Goal: Information Seeking & Learning: Learn about a topic

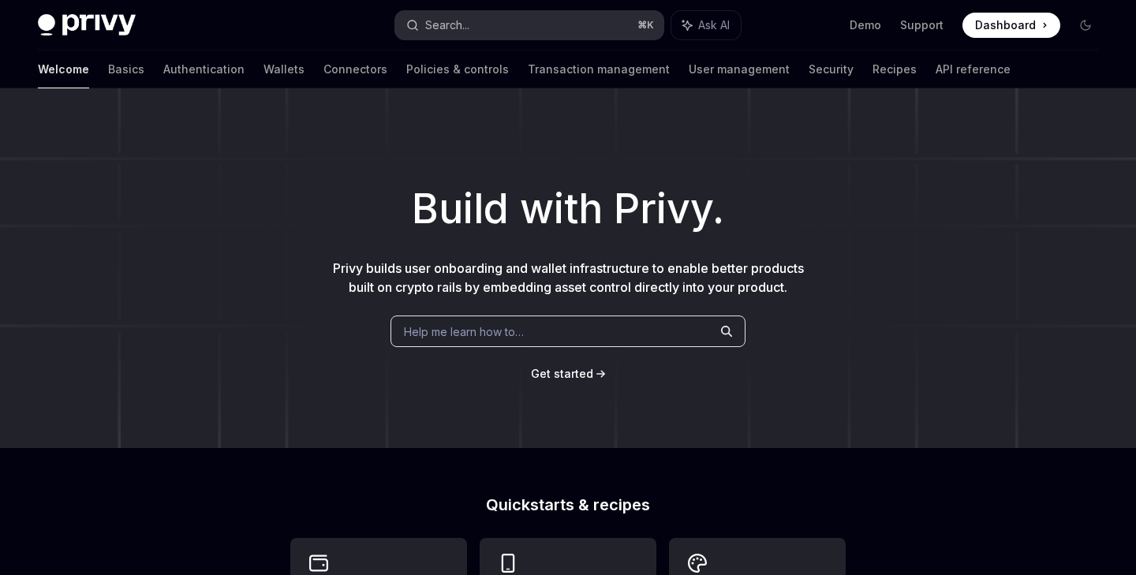
click at [431, 21] on div "Search..." at bounding box center [447, 25] width 44 height 19
type input "**********"
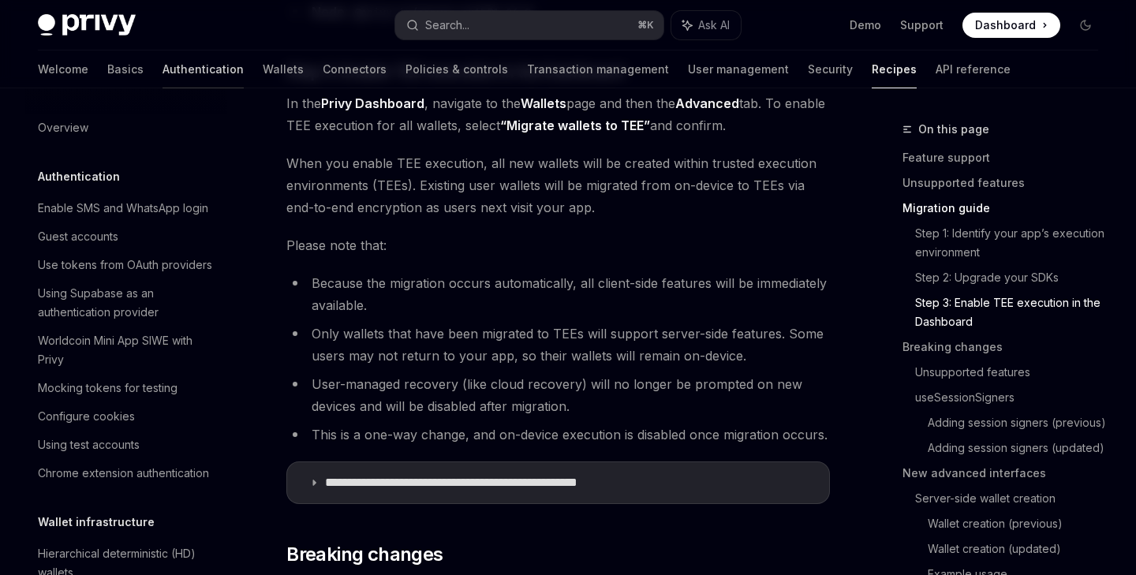
scroll to position [1661, 0]
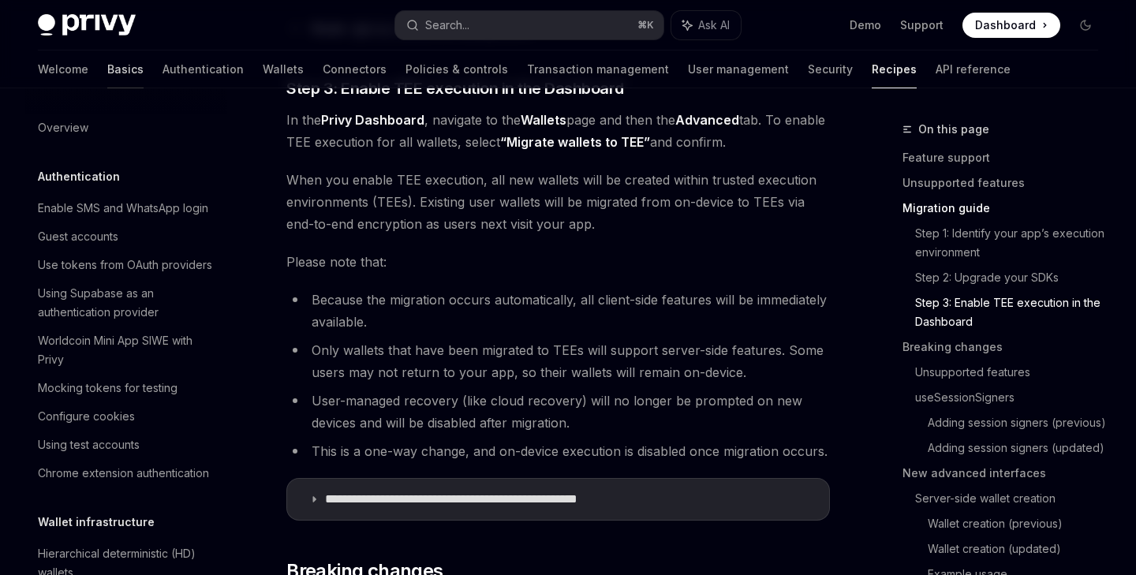
click at [107, 73] on link "Basics" at bounding box center [125, 70] width 36 height 38
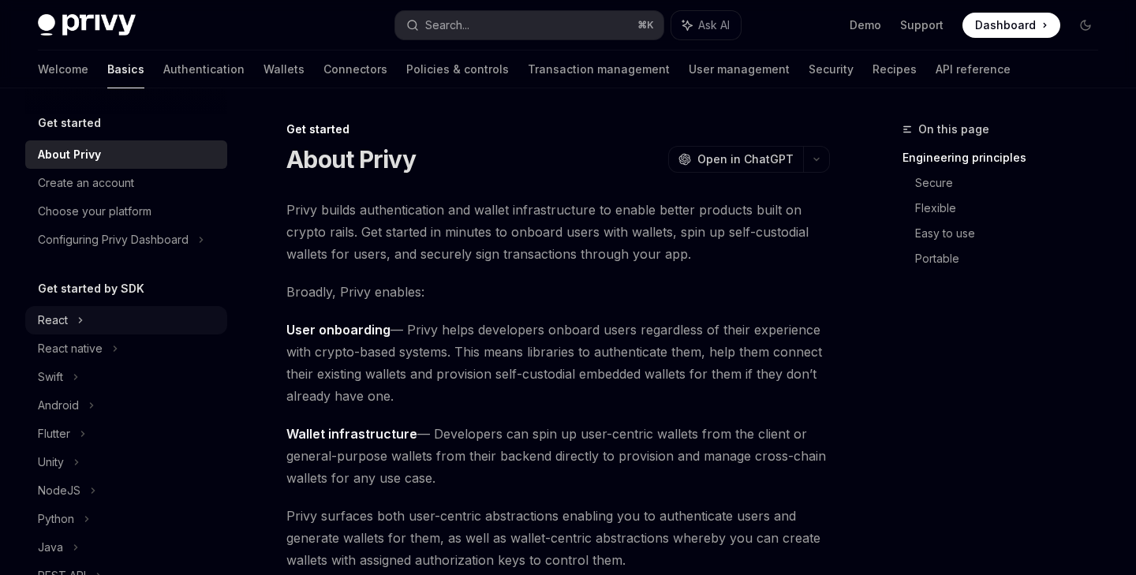
click at [69, 327] on div "React" at bounding box center [126, 320] width 202 height 28
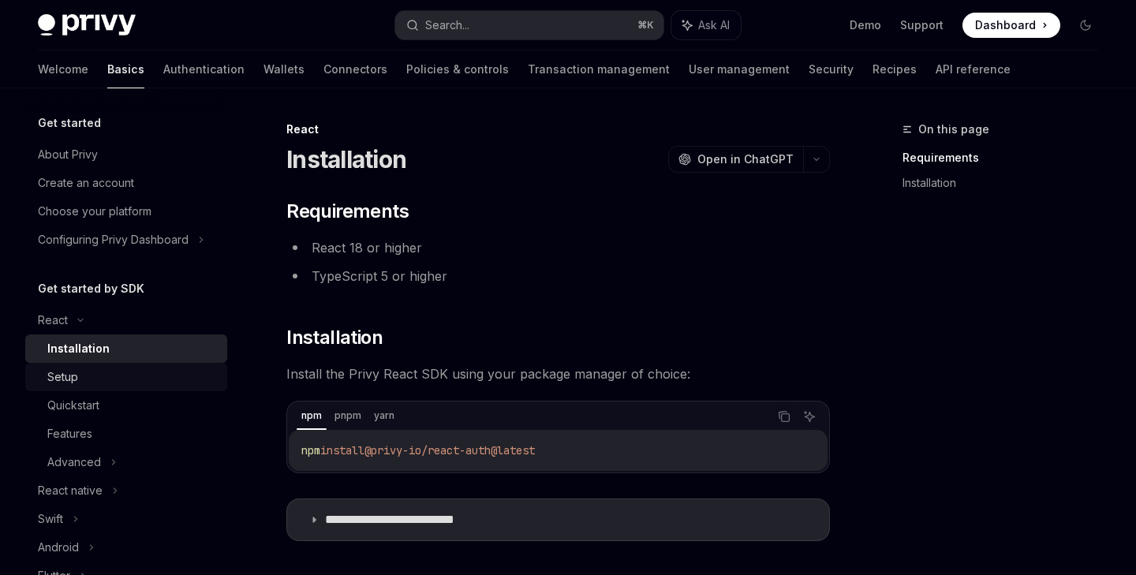
scroll to position [41, 0]
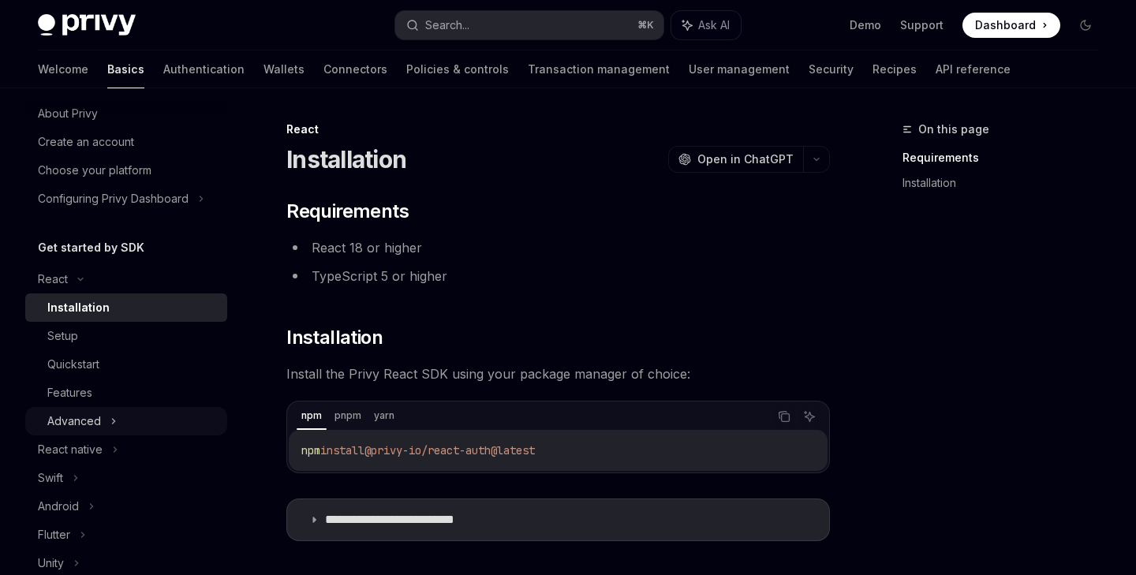
click at [108, 417] on div "Advanced" at bounding box center [126, 421] width 202 height 28
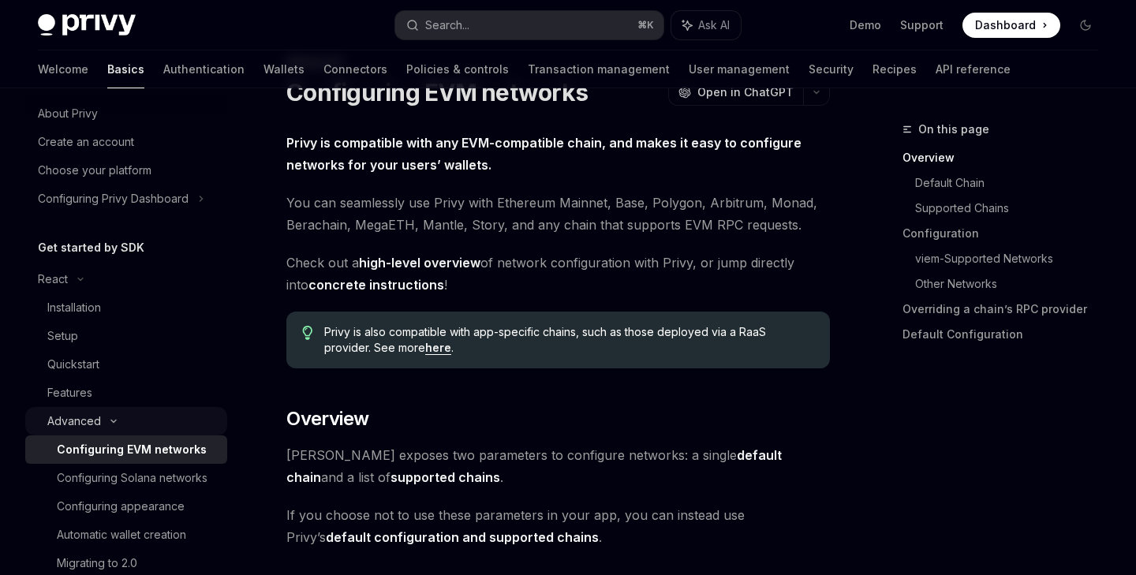
scroll to position [152, 0]
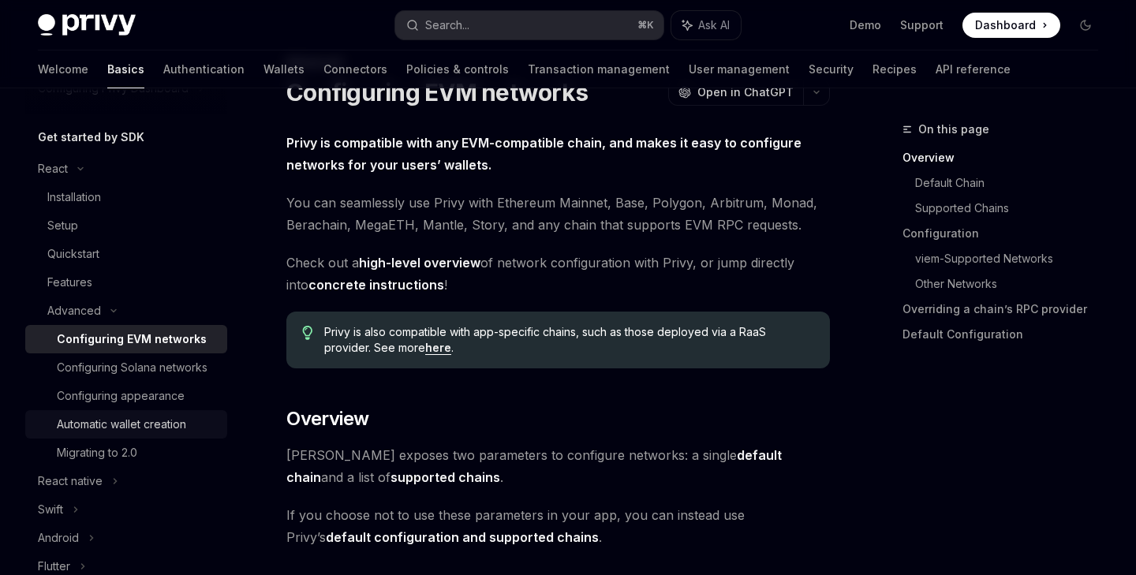
click at [150, 419] on div "Automatic wallet creation" at bounding box center [121, 424] width 129 height 19
type textarea "*"
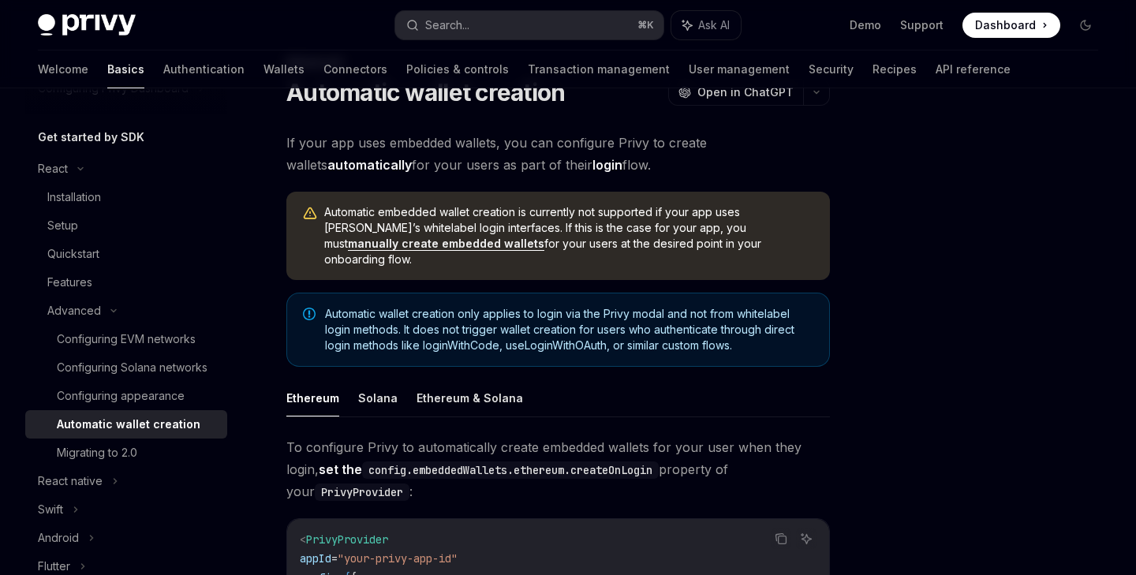
click at [608, 310] on span "Automatic wallet creation only applies to login via the Privy modal and not fro…" at bounding box center [569, 329] width 488 height 47
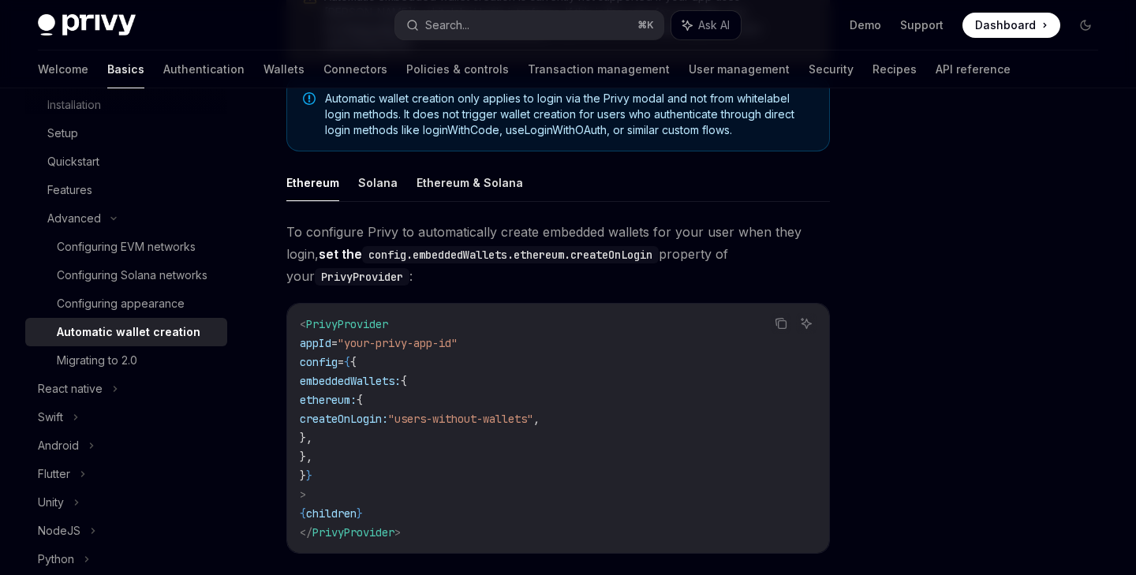
scroll to position [478, 0]
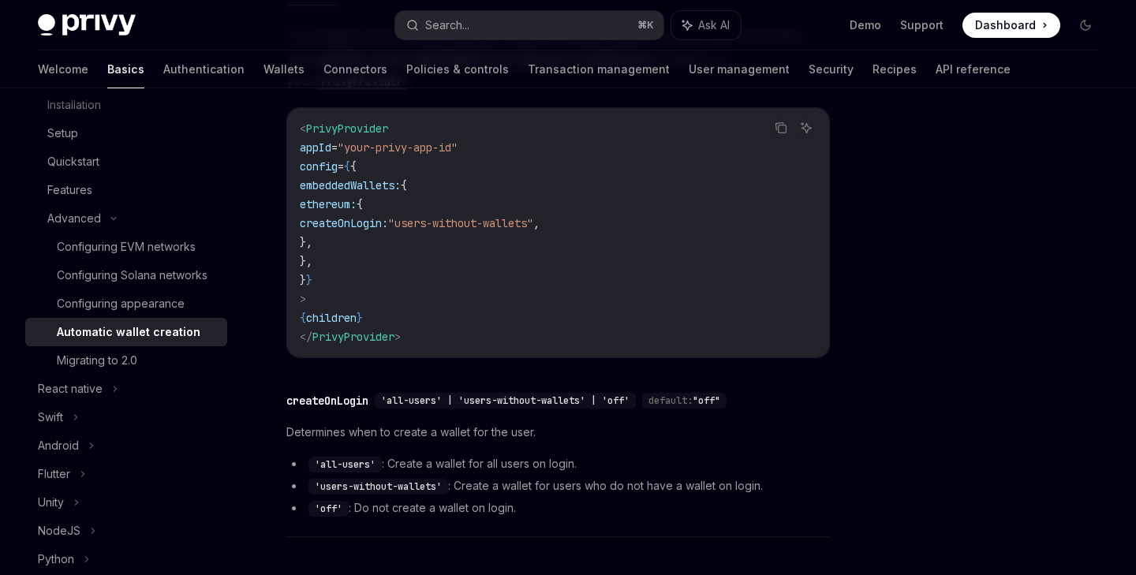
click at [548, 292] on code "< PrivyProvider appId = "your-privy-app-id" config = { { embeddedWallets: { eth…" at bounding box center [558, 232] width 517 height 227
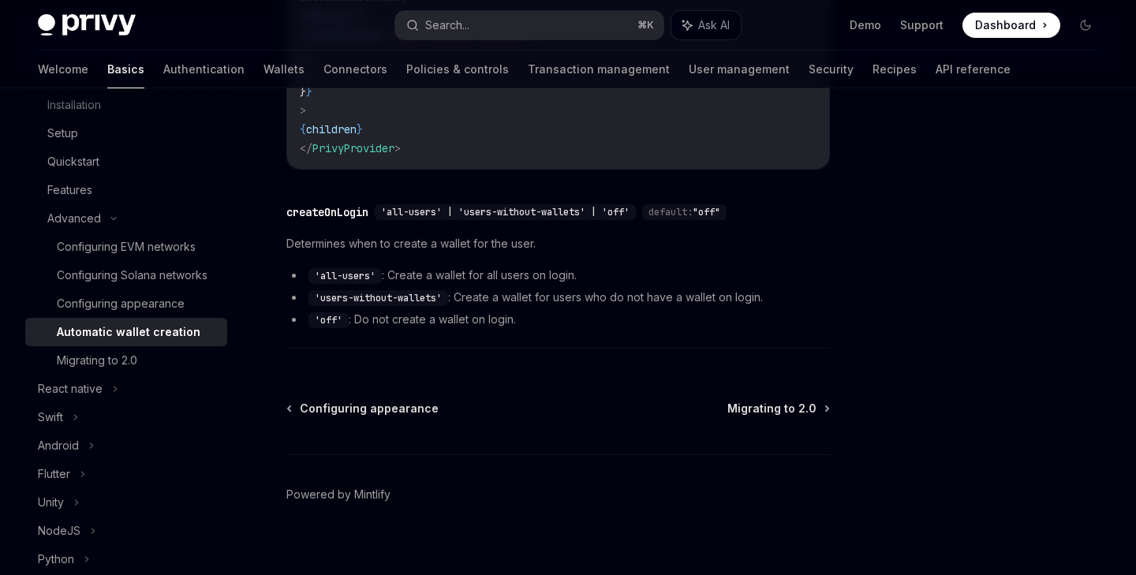
click at [800, 381] on div "Advanced Automatic wallet creation OpenAI Open in ChatGPT OpenAI Open in ChatGP…" at bounding box center [410, 22] width 846 height 1138
click at [797, 401] on span "Migrating to 2.0" at bounding box center [772, 409] width 89 height 16
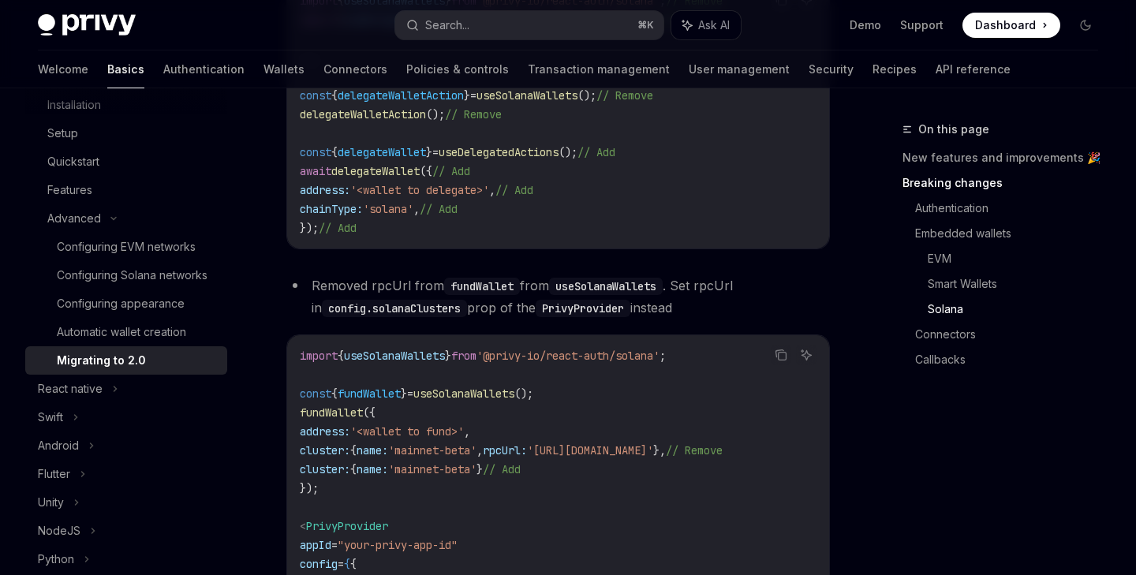
scroll to position [3506, 0]
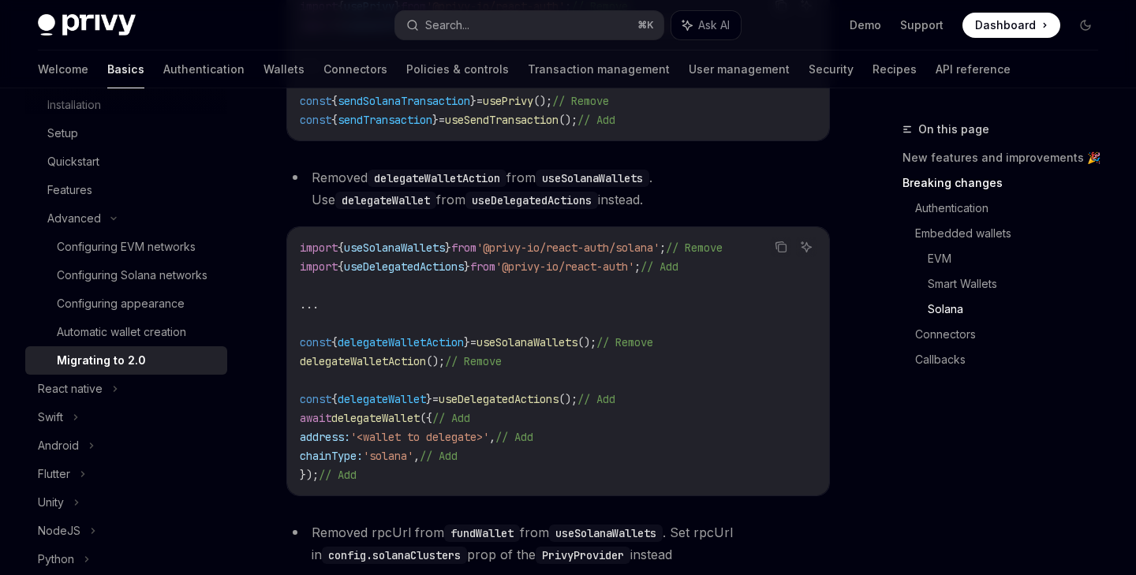
click at [537, 394] on span "useDelegatedActions" at bounding box center [499, 399] width 120 height 14
click at [439, 264] on span "useDelegatedActions" at bounding box center [404, 267] width 120 height 14
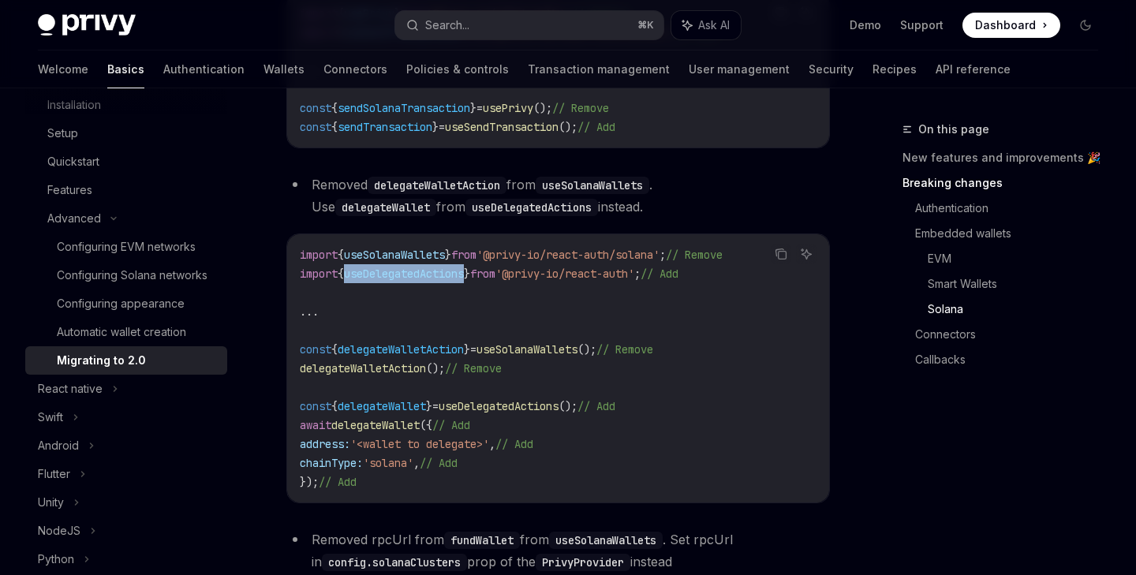
scroll to position [3498, 0]
click at [431, 268] on span "useDelegatedActions" at bounding box center [404, 275] width 120 height 14
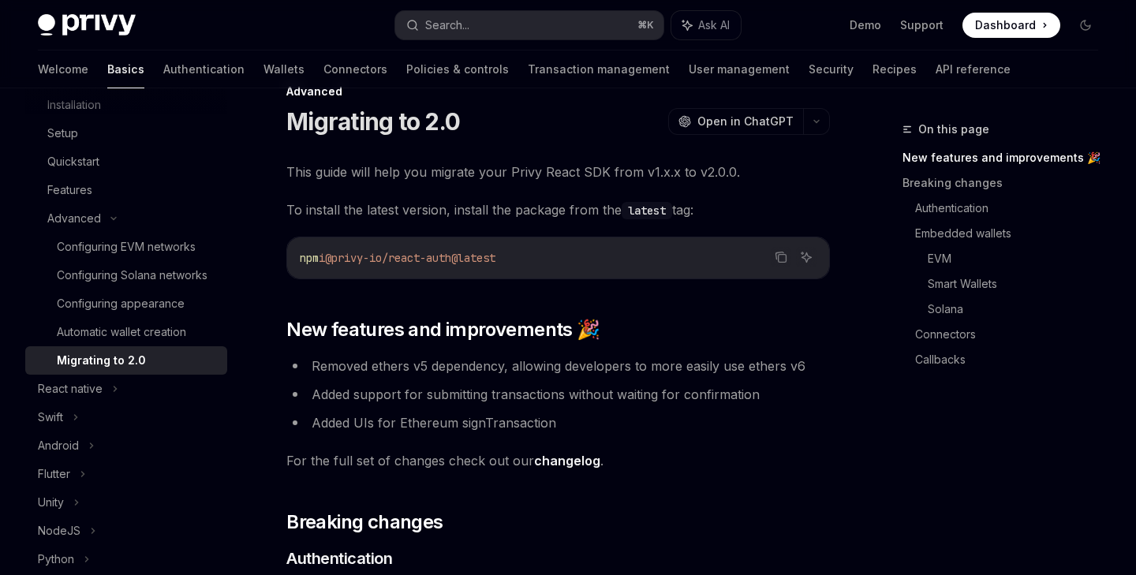
scroll to position [0, 0]
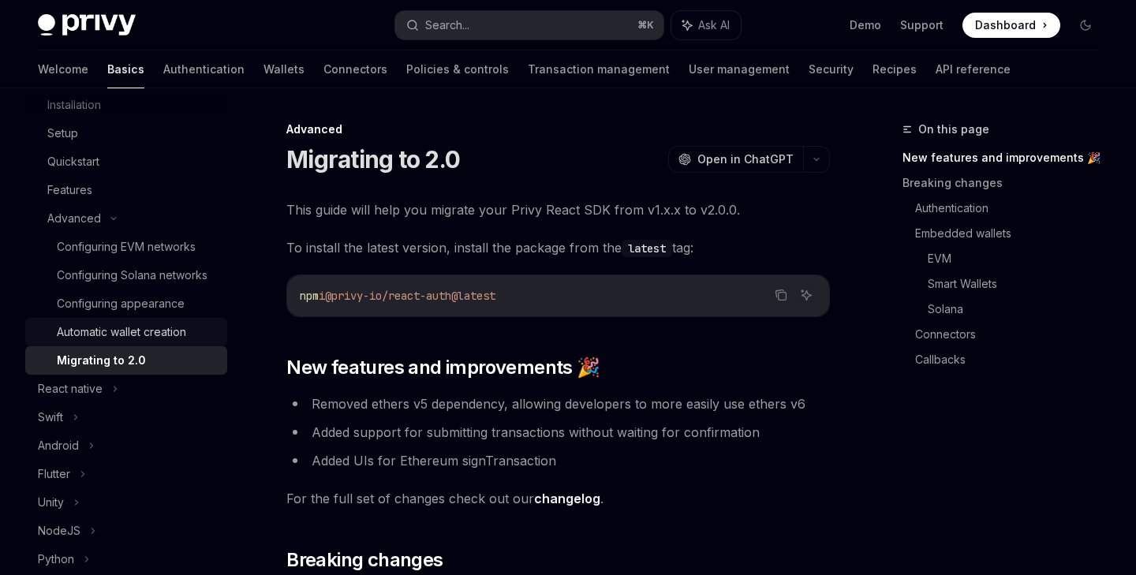
click at [178, 325] on div "Automatic wallet creation" at bounding box center [121, 332] width 129 height 19
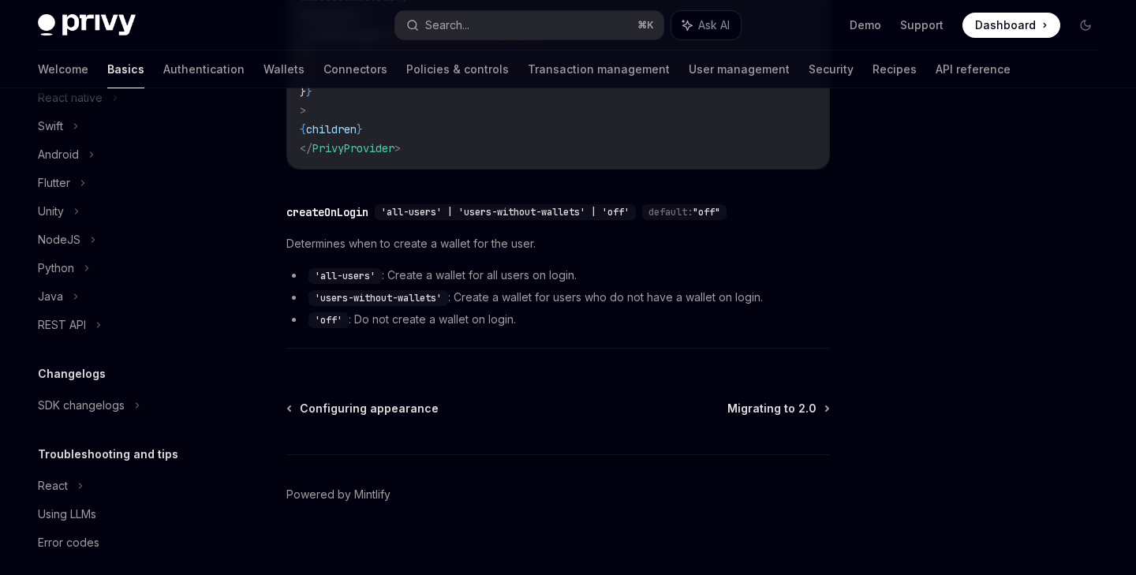
scroll to position [534, 0]
click at [85, 237] on div "NodeJS" at bounding box center [126, 240] width 202 height 28
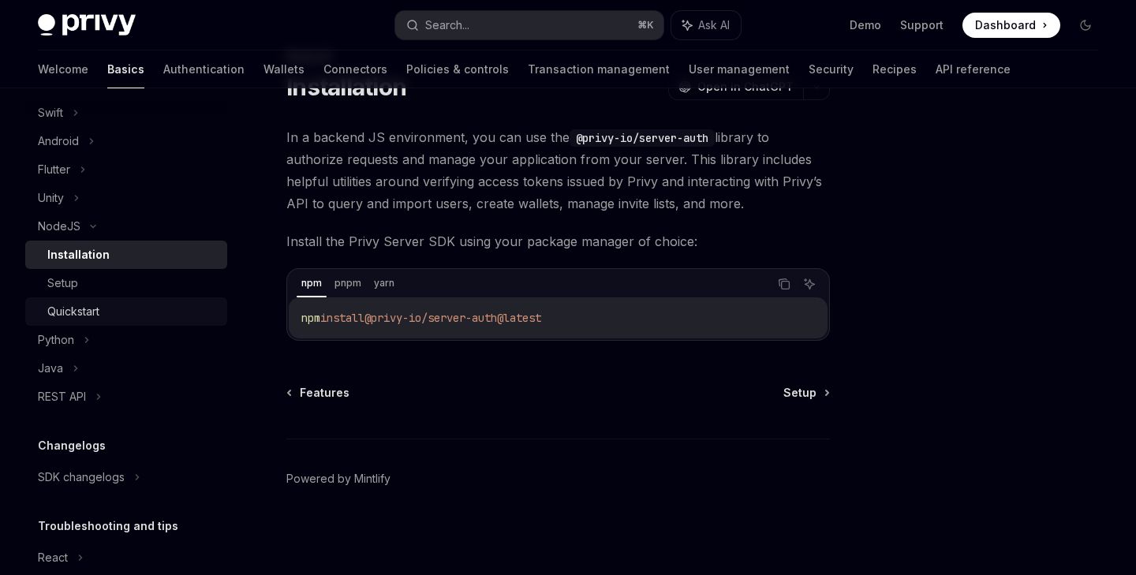
scroll to position [554, 0]
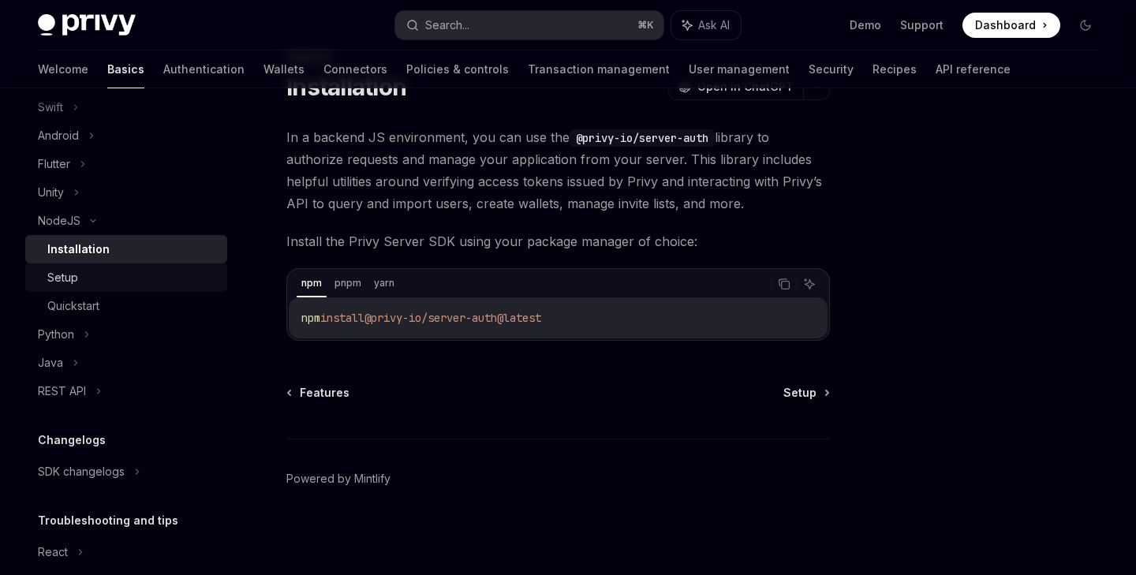
click at [96, 289] on link "Setup" at bounding box center [126, 278] width 202 height 28
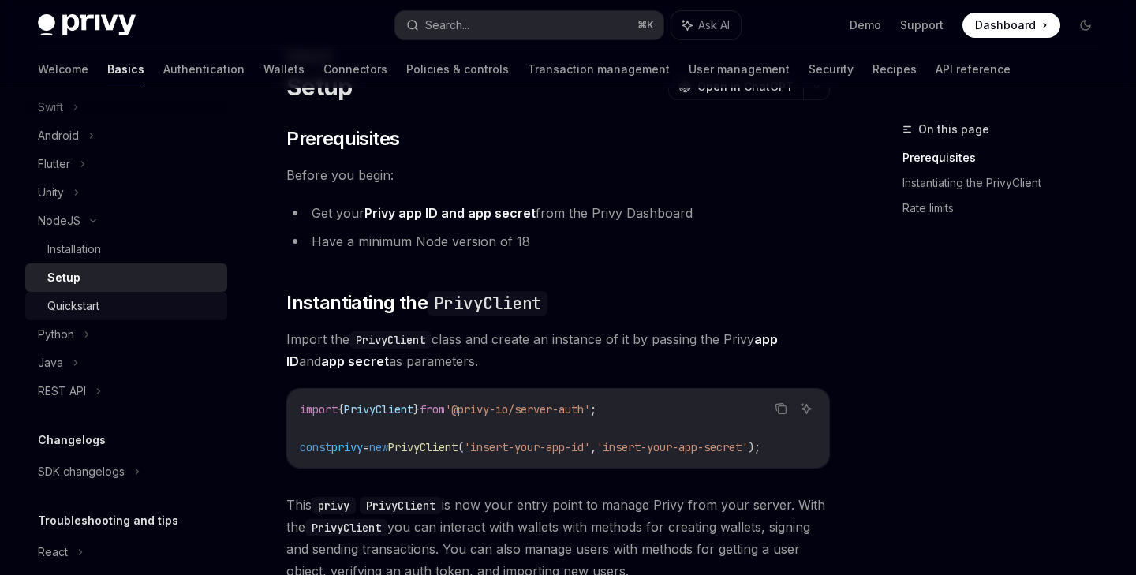
click at [99, 297] on div "Quickstart" at bounding box center [73, 306] width 52 height 19
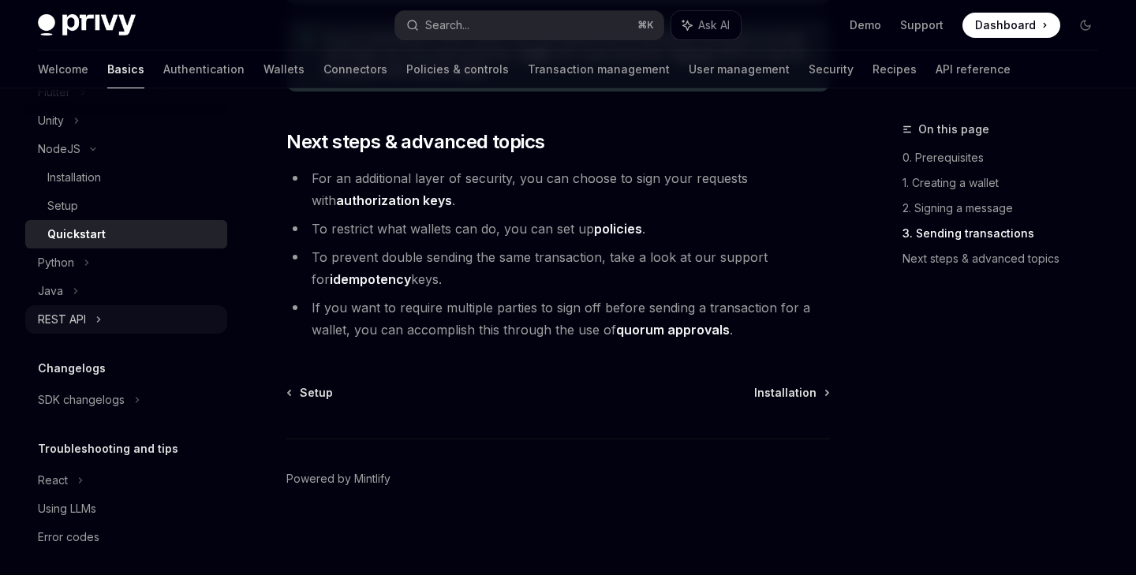
scroll to position [634, 0]
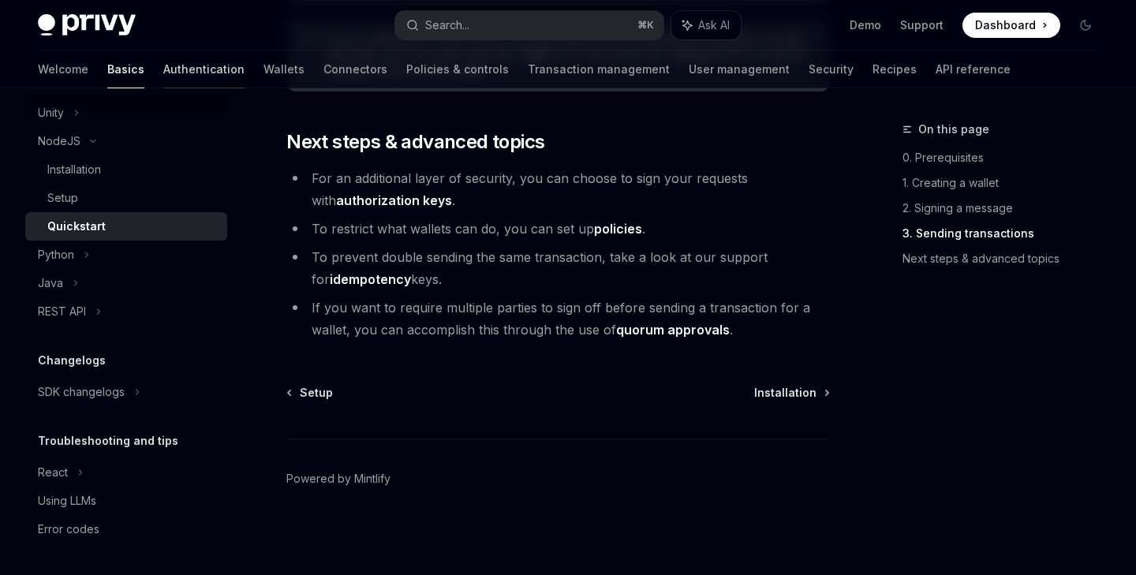
click at [163, 73] on link "Authentication" at bounding box center [203, 70] width 81 height 38
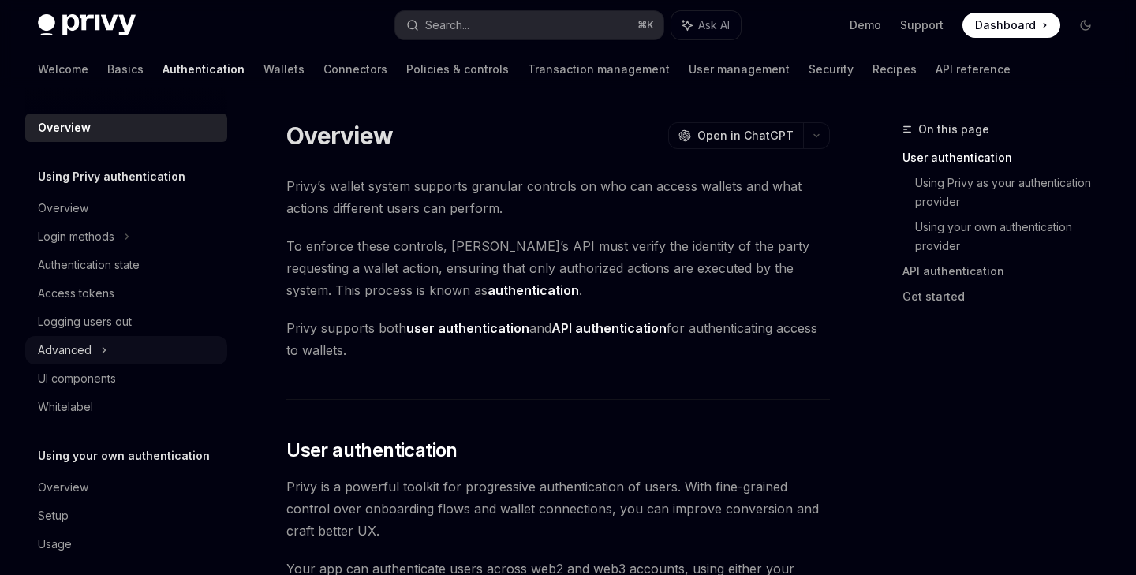
click at [99, 336] on div "Advanced" at bounding box center [126, 350] width 202 height 28
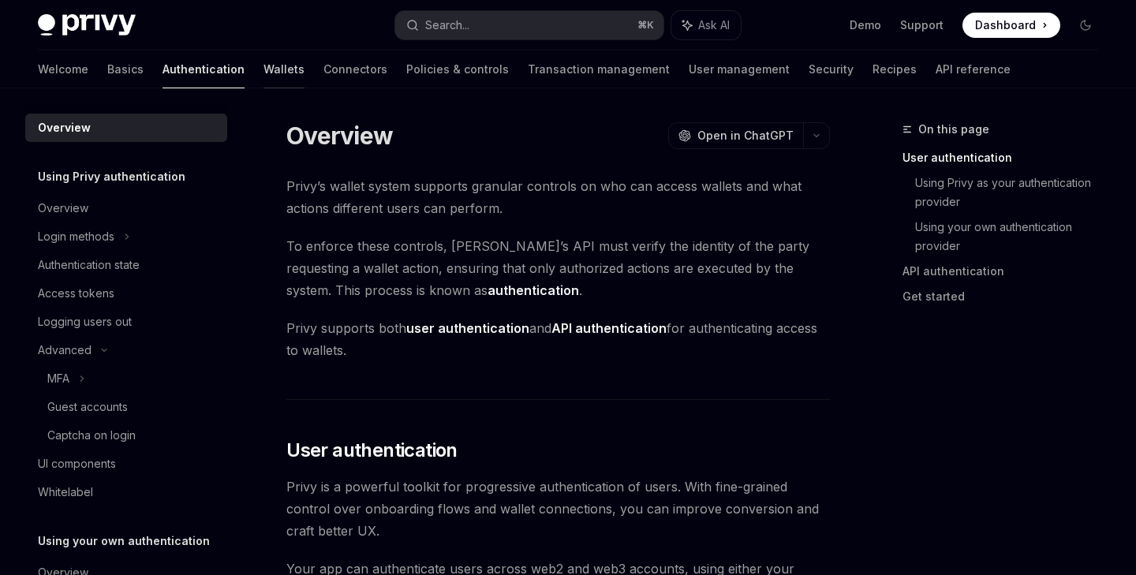
click at [264, 70] on link "Wallets" at bounding box center [284, 70] width 41 height 38
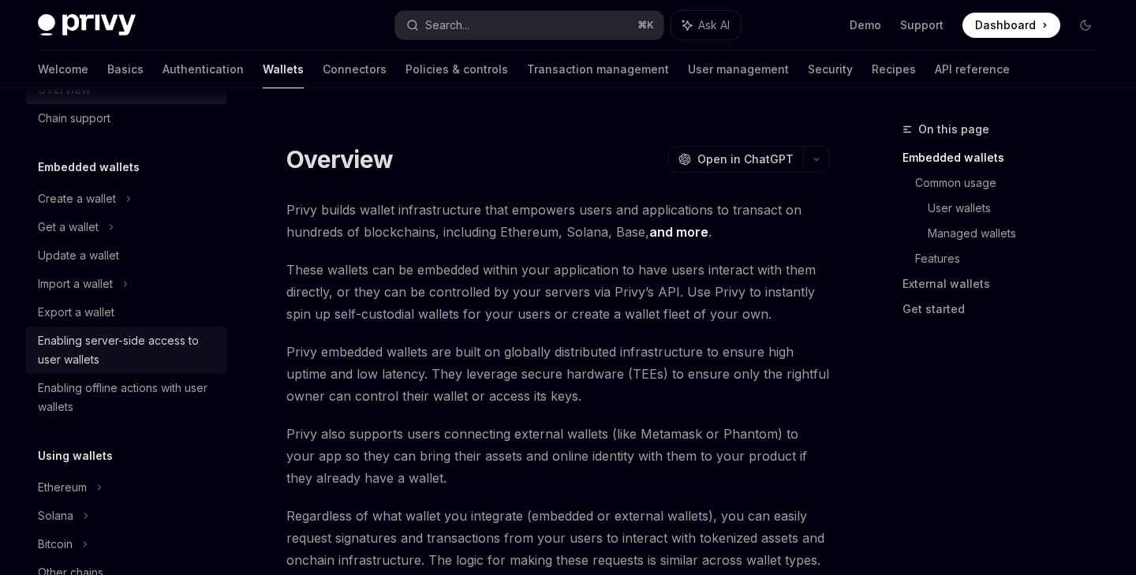
scroll to position [49, 0]
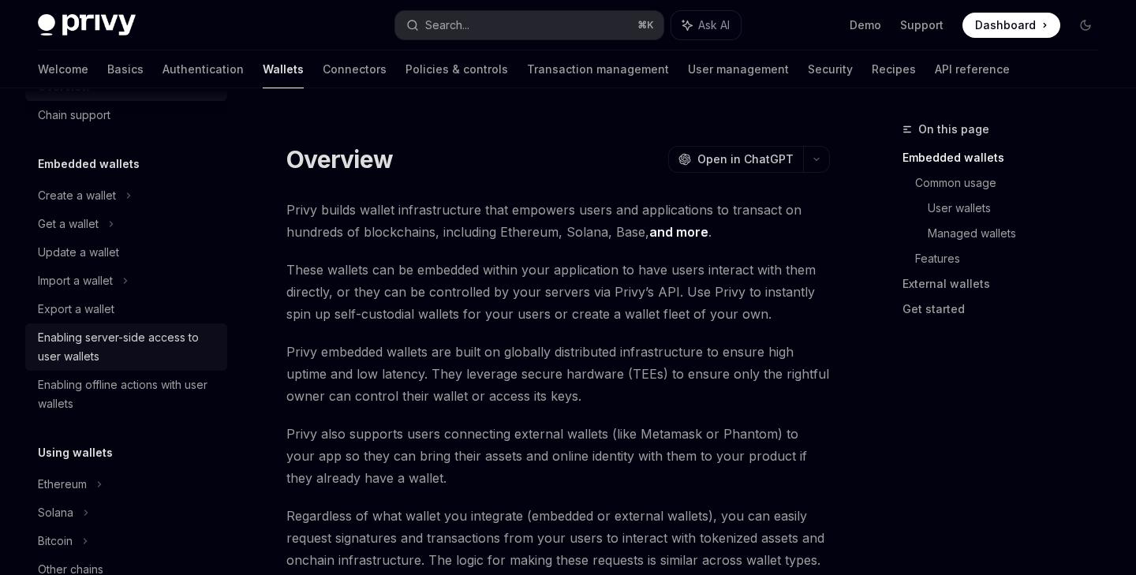
click at [91, 361] on div "Enabling server-side access to user wallets" at bounding box center [128, 347] width 180 height 38
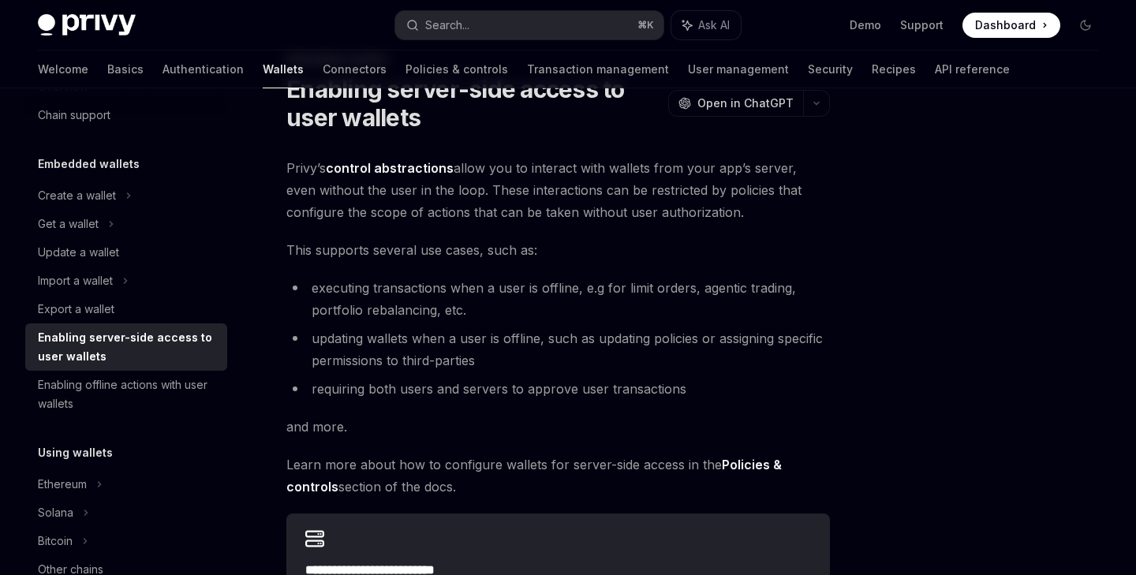
scroll to position [366, 0]
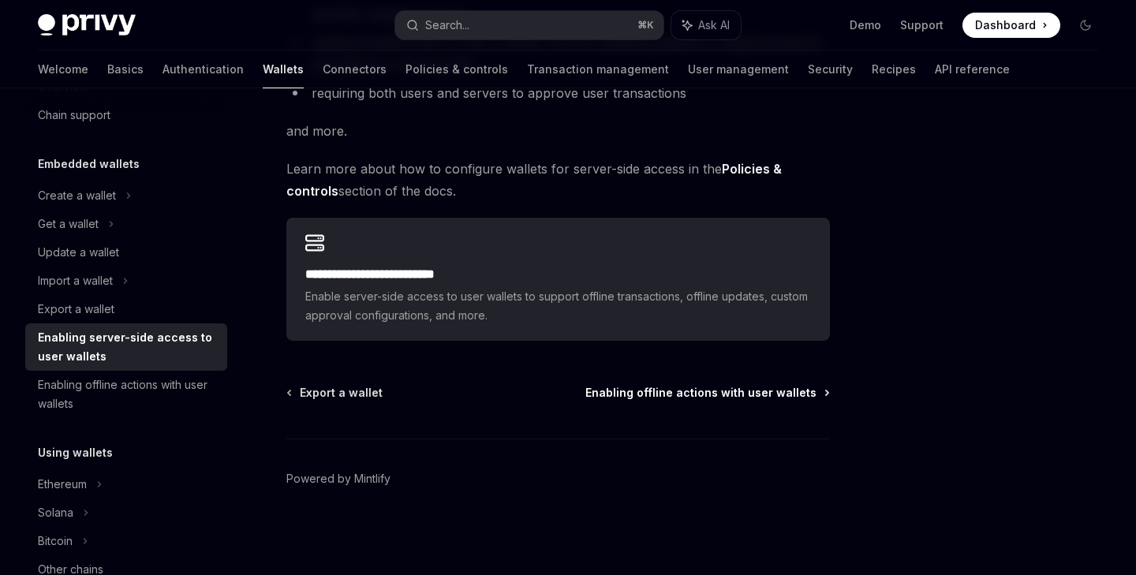
click at [642, 396] on span "Enabling offline actions with user wallets" at bounding box center [701, 393] width 231 height 16
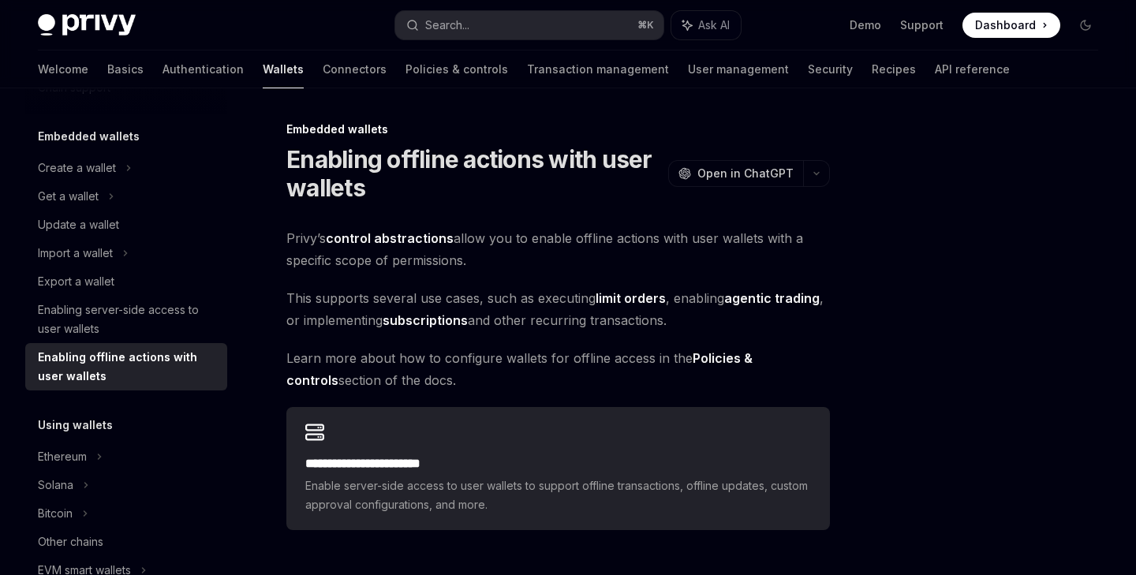
scroll to position [82, 0]
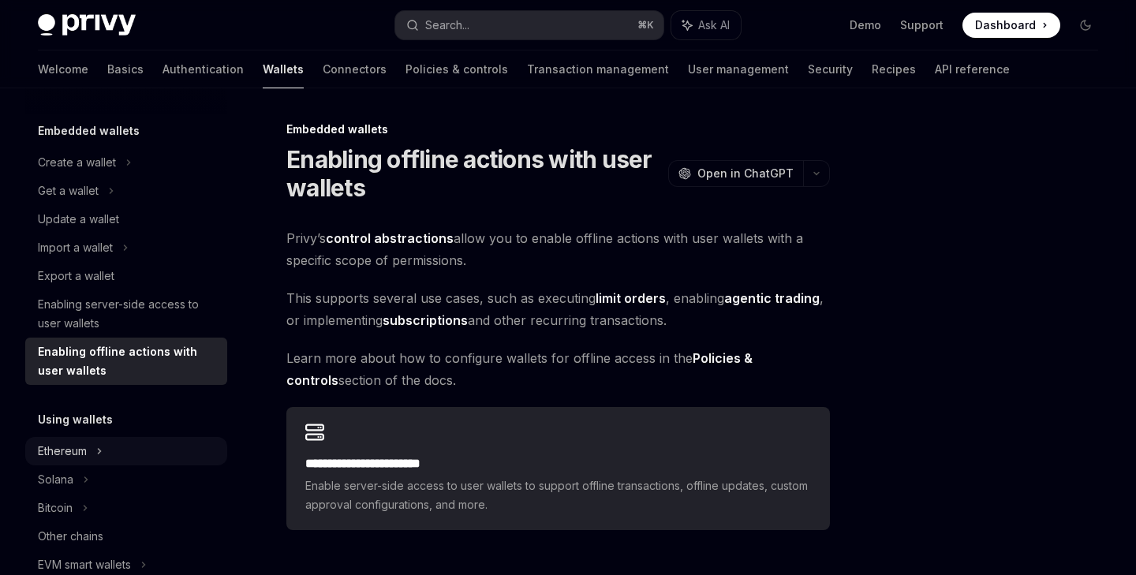
click at [95, 177] on div "Ethereum" at bounding box center [126, 162] width 202 height 28
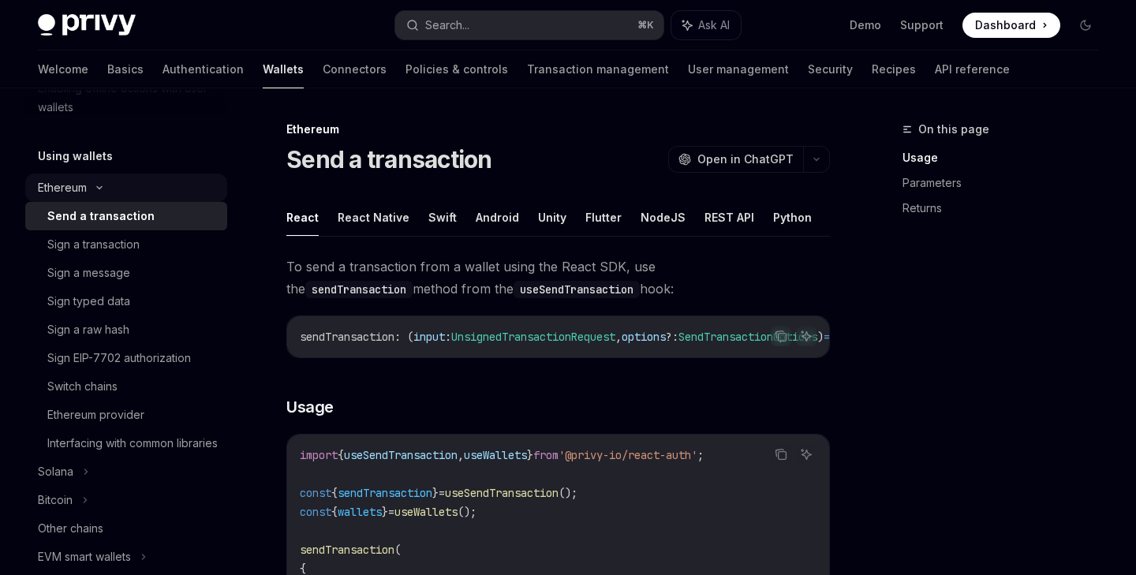
scroll to position [353, 0]
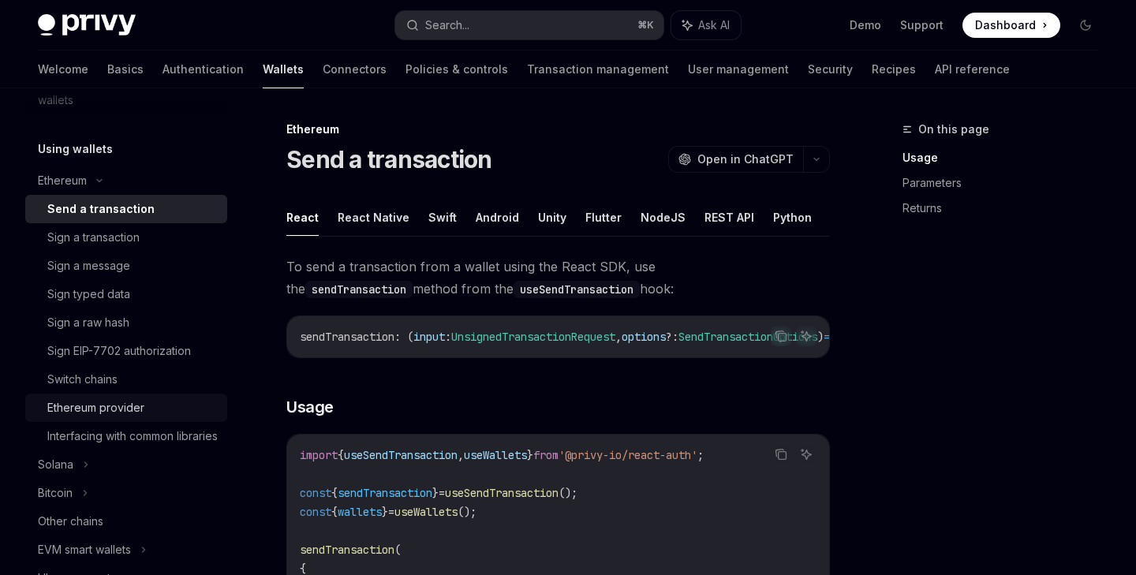
click at [135, 405] on div "Ethereum provider" at bounding box center [95, 408] width 97 height 19
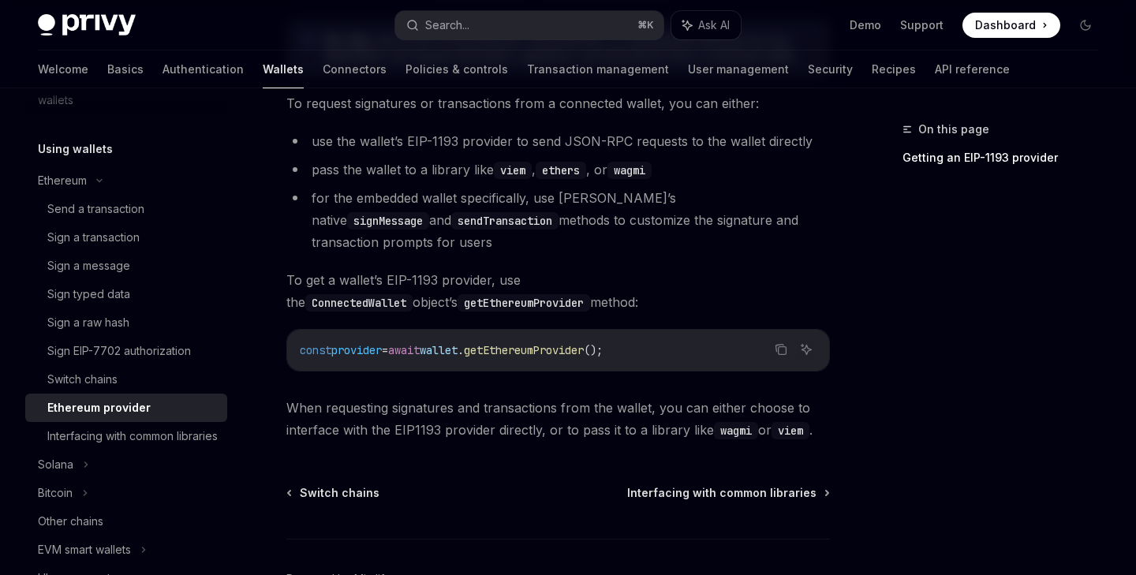
scroll to position [399, 0]
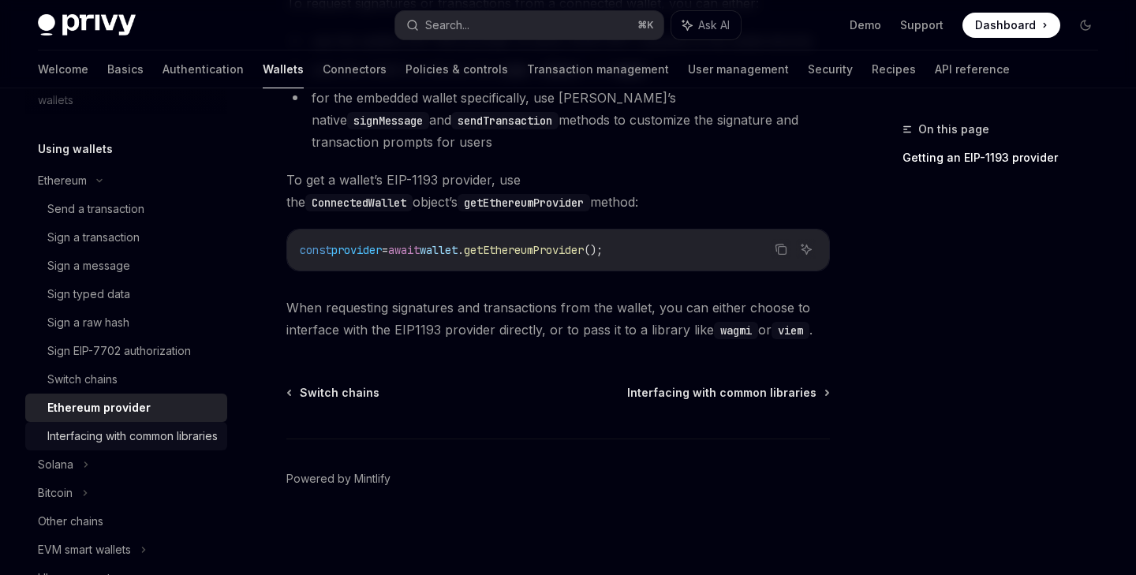
click at [121, 436] on div "Interfacing with common libraries" at bounding box center [132, 436] width 170 height 19
type textarea "*"
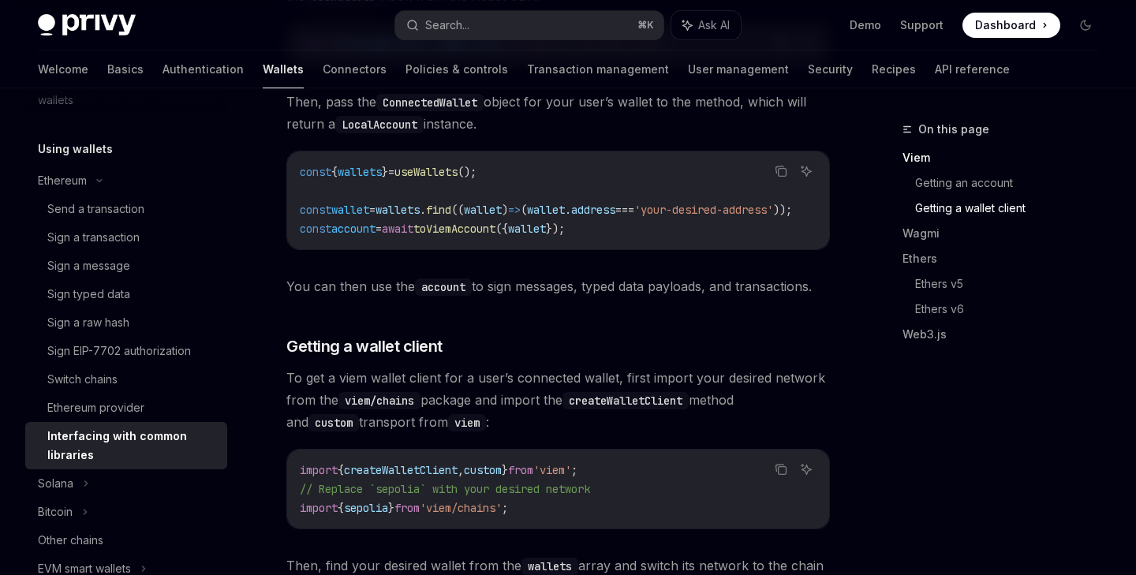
scroll to position [496, 0]
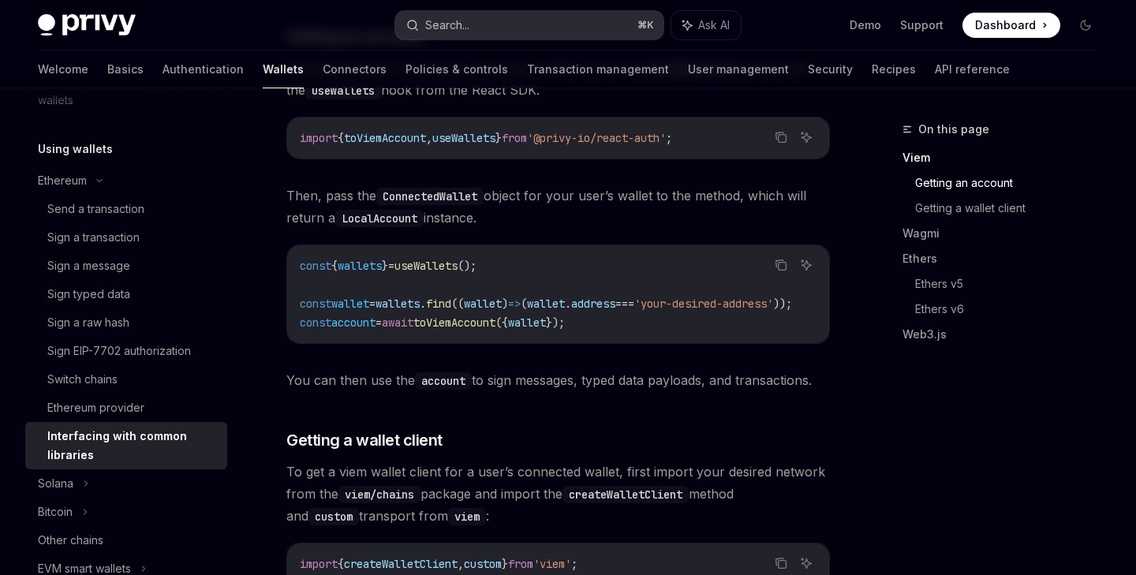
click at [425, 36] on button "Search... ⌘ K" at bounding box center [529, 25] width 268 height 28
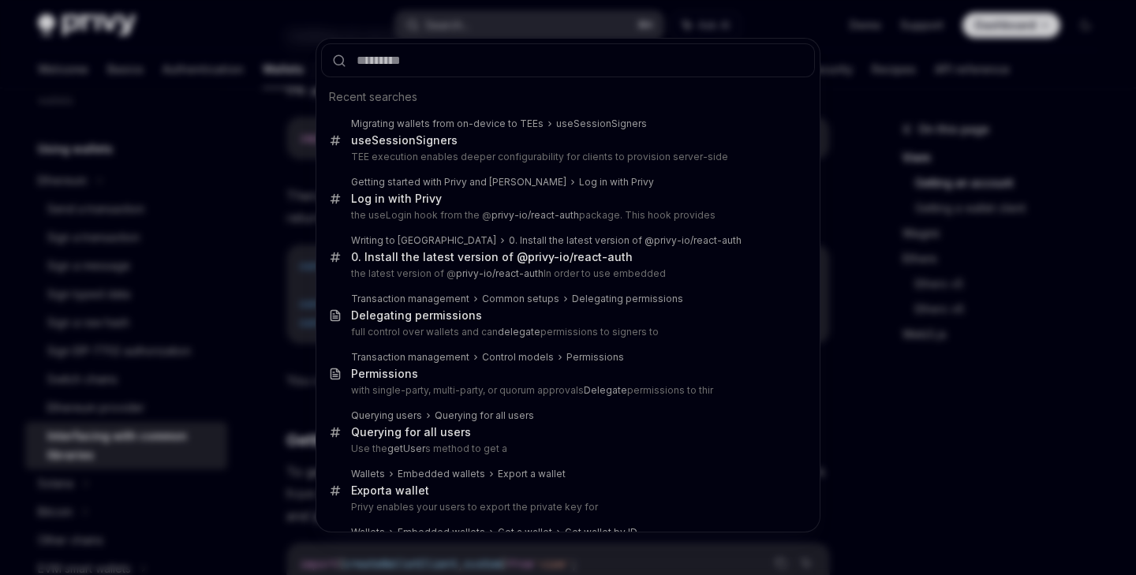
type input "**********"
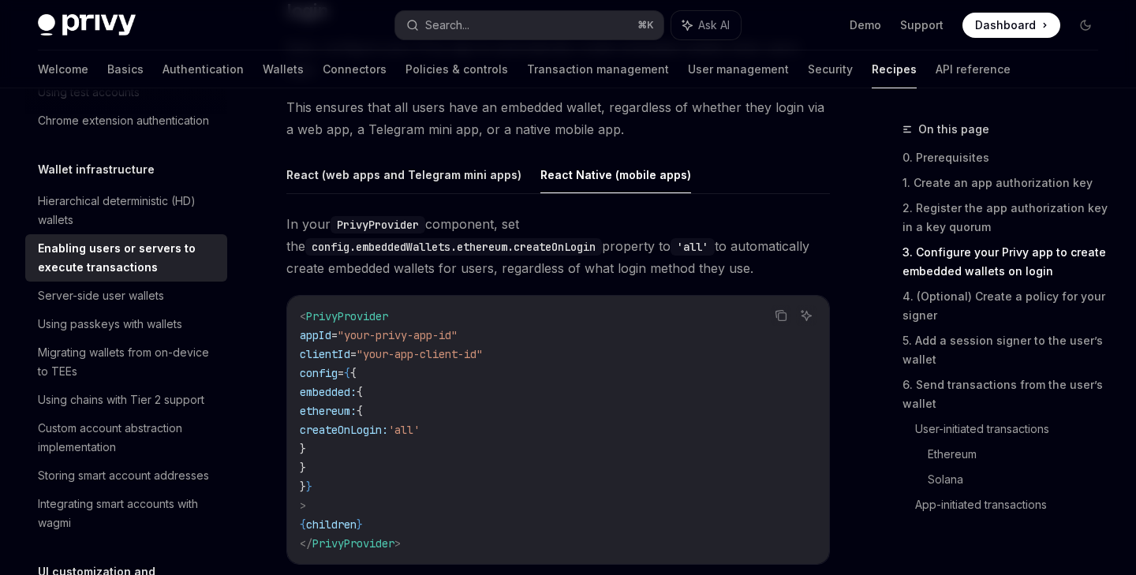
scroll to position [1671, 0]
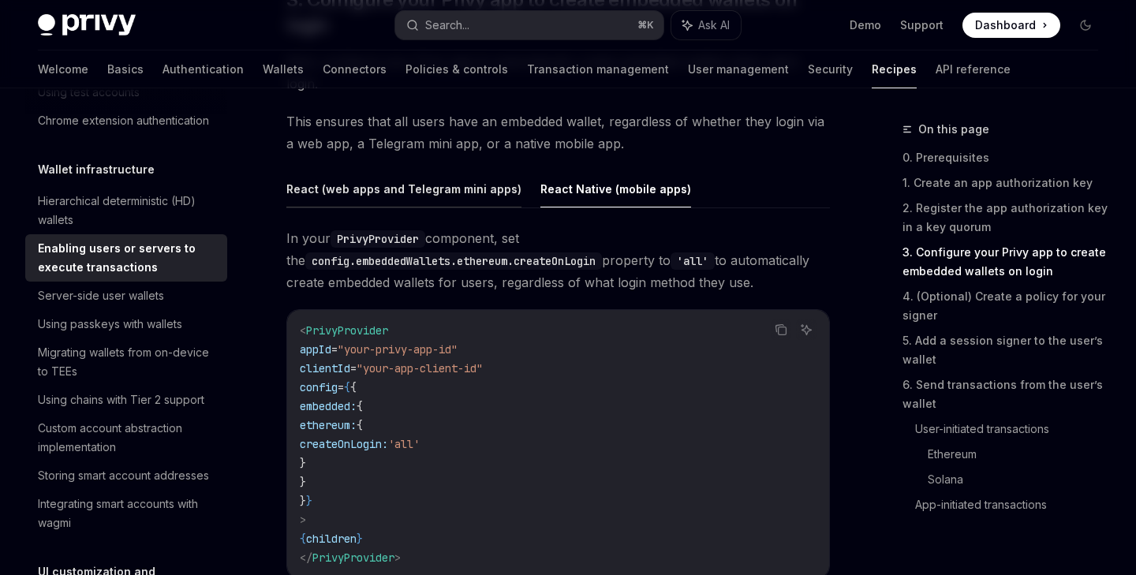
click at [409, 170] on button "React (web apps and Telegram mini apps)" at bounding box center [403, 188] width 235 height 37
type textarea "*"
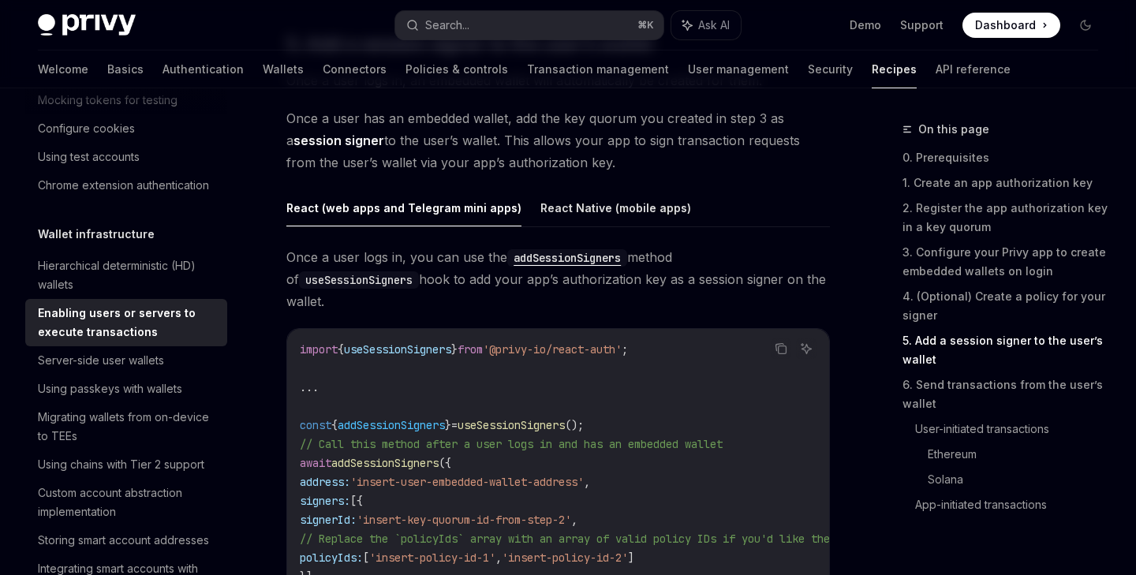
scroll to position [2569, 0]
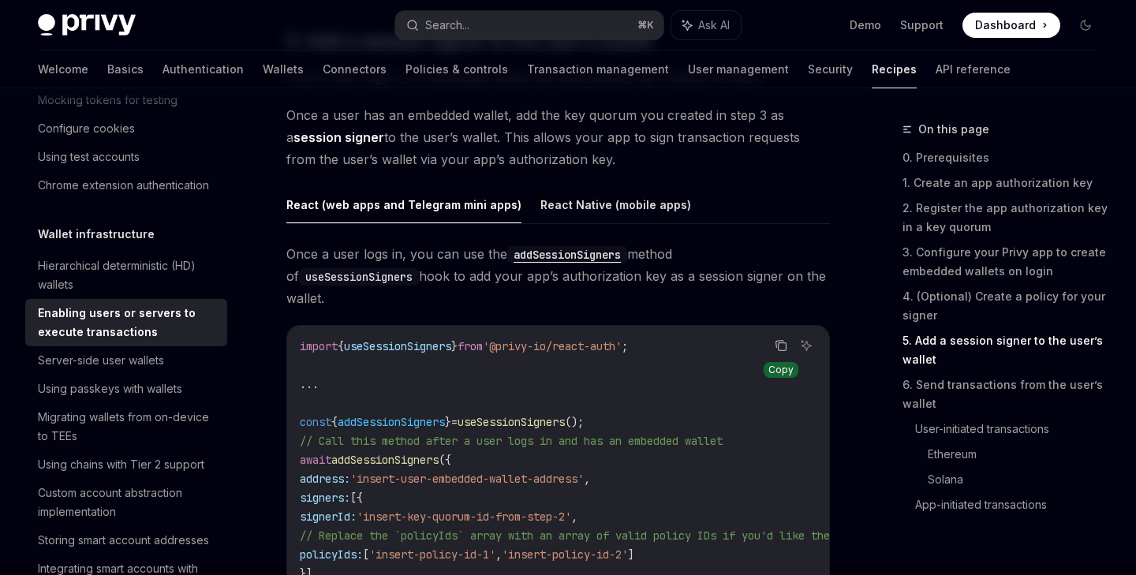
click at [786, 343] on icon "Copy the contents from the code block" at bounding box center [783, 347] width 8 height 8
click at [786, 335] on button "Copy the contents from the code block" at bounding box center [781, 345] width 21 height 21
